Goal: Communication & Community: Participate in discussion

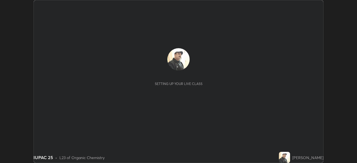
scroll to position [163, 356]
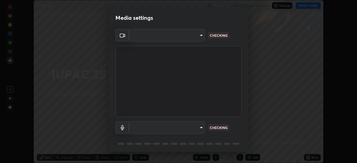
type input "11003169108368e38ef5ee379f7502217d3510ab11d565feef9ef3f21df555de"
click at [195, 126] on body "Erase all IUPAC 25 Recording CLASS STARTS IN 1 MIN Settings START CLASS Setting…" at bounding box center [178, 81] width 357 height 163
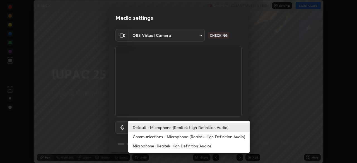
click at [187, 146] on li "Microphone (Realtek High Definition Audio)" at bounding box center [188, 145] width 121 height 9
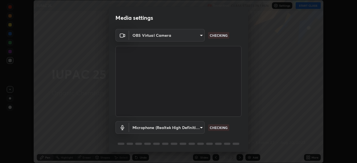
type input "9d5b79e230a506c6bbf9f7e09741f4200009f77d1e076747be3fdbc8e0fb50b8"
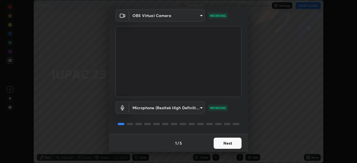
click at [223, 145] on button "Next" at bounding box center [227, 143] width 28 height 11
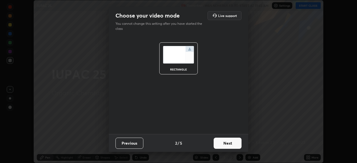
click at [223, 143] on button "Next" at bounding box center [227, 143] width 28 height 11
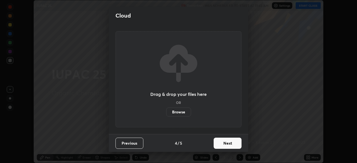
click at [224, 144] on button "Next" at bounding box center [227, 143] width 28 height 11
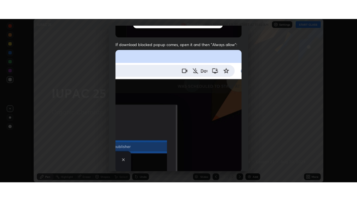
scroll to position [133, 0]
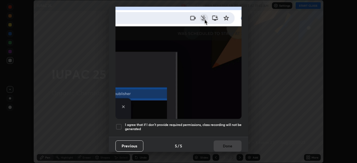
click at [209, 123] on h5 "I agree that if I don't provide required permissions, class recording will not …" at bounding box center [183, 127] width 116 height 9
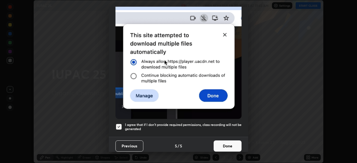
click at [219, 144] on button "Done" at bounding box center [227, 145] width 28 height 11
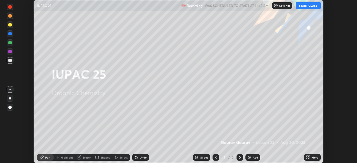
click at [300, 6] on button "START CLASS" at bounding box center [307, 5] width 25 height 7
click at [249, 158] on img at bounding box center [249, 157] width 4 height 4
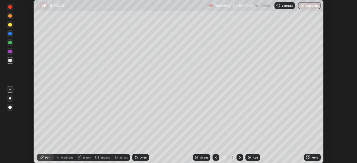
click at [309, 156] on icon at bounding box center [308, 156] width 1 height 1
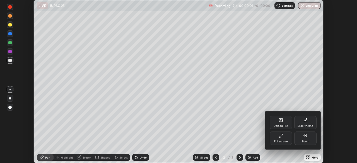
click at [282, 138] on div "Full screen" at bounding box center [280, 137] width 22 height 13
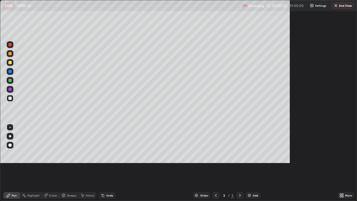
scroll to position [201, 357]
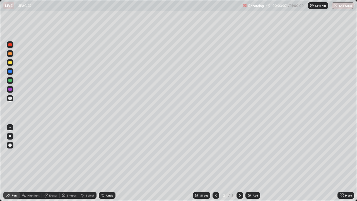
click at [10, 62] on div at bounding box center [9, 62] width 3 height 3
click at [248, 163] on img at bounding box center [249, 195] width 4 height 4
click at [11, 97] on div at bounding box center [9, 97] width 3 height 3
click at [10, 62] on div at bounding box center [9, 62] width 3 height 3
click at [102, 163] on icon at bounding box center [103, 195] width 2 height 2
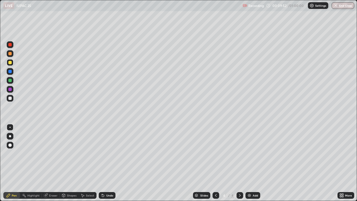
click at [103, 163] on icon at bounding box center [103, 195] width 2 height 2
click at [102, 163] on icon at bounding box center [102, 194] width 1 height 1
click at [102, 163] on icon at bounding box center [103, 195] width 2 height 2
click at [108, 163] on div "Undo" at bounding box center [109, 195] width 7 height 3
click at [11, 97] on div at bounding box center [9, 97] width 3 height 3
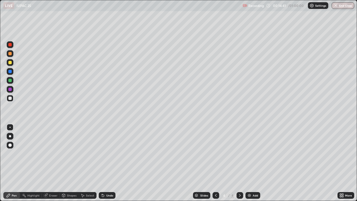
click at [11, 63] on div at bounding box center [9, 62] width 3 height 3
click at [248, 163] on img at bounding box center [249, 195] width 4 height 4
click at [50, 163] on div "Eraser" at bounding box center [53, 195] width 8 height 3
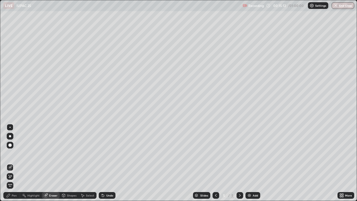
click at [14, 163] on div "Pen" at bounding box center [14, 195] width 5 height 3
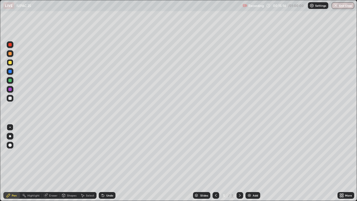
click at [10, 98] on div at bounding box center [9, 97] width 3 height 3
click at [50, 163] on div "Eraser" at bounding box center [53, 195] width 8 height 3
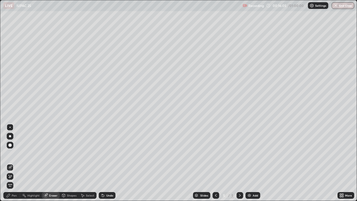
click at [15, 163] on div "Pen" at bounding box center [14, 195] width 5 height 3
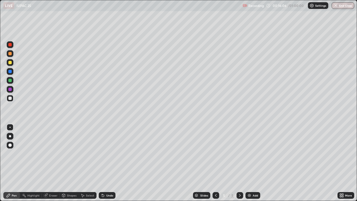
click at [9, 97] on div at bounding box center [9, 97] width 3 height 3
click at [10, 62] on div at bounding box center [9, 62] width 3 height 3
click at [11, 71] on div at bounding box center [9, 71] width 3 height 3
click at [10, 97] on div at bounding box center [9, 97] width 3 height 3
click at [250, 163] on img at bounding box center [249, 195] width 4 height 4
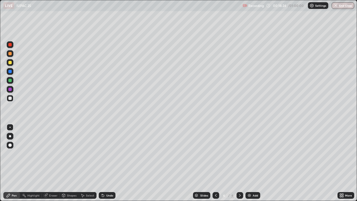
click at [52, 163] on div "Eraser" at bounding box center [53, 195] width 8 height 3
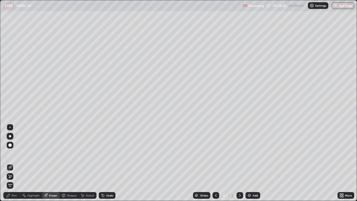
click at [14, 163] on div "Pen" at bounding box center [14, 195] width 5 height 3
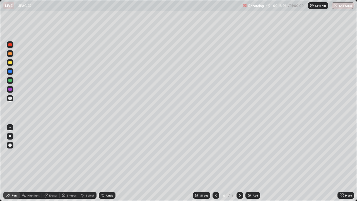
click at [11, 63] on div at bounding box center [9, 62] width 3 height 3
click at [51, 163] on div "Eraser" at bounding box center [51, 195] width 18 height 7
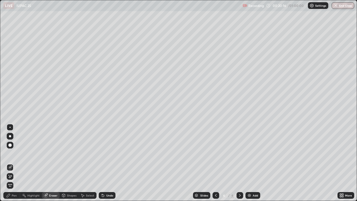
click at [15, 163] on div "Pen" at bounding box center [14, 195] width 5 height 3
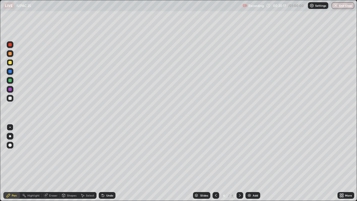
click at [10, 62] on div at bounding box center [9, 62] width 3 height 3
click at [11, 97] on div at bounding box center [9, 97] width 3 height 3
click at [10, 97] on div at bounding box center [9, 97] width 3 height 3
click at [249, 163] on img at bounding box center [249, 195] width 4 height 4
click at [52, 163] on div "Eraser" at bounding box center [53, 195] width 8 height 3
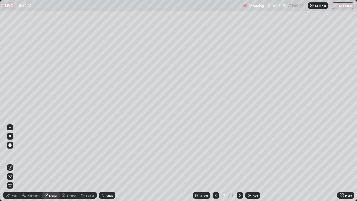
click at [14, 163] on div "Pen" at bounding box center [14, 195] width 5 height 3
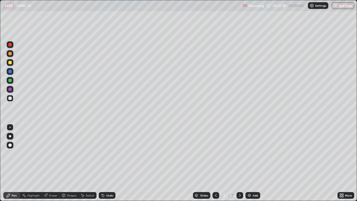
click at [11, 62] on div at bounding box center [9, 62] width 3 height 3
click at [11, 98] on div at bounding box center [9, 97] width 3 height 3
click at [10, 71] on div at bounding box center [9, 71] width 3 height 3
click at [49, 163] on div "Eraser" at bounding box center [53, 195] width 8 height 3
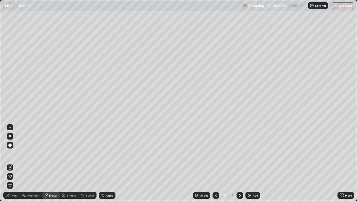
click at [13, 163] on div "Pen" at bounding box center [14, 195] width 5 height 3
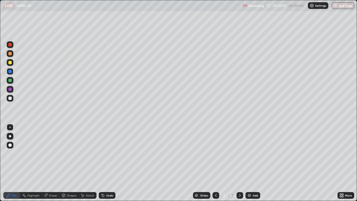
click at [11, 97] on div at bounding box center [9, 97] width 3 height 3
